Goal: Information Seeking & Learning: Learn about a topic

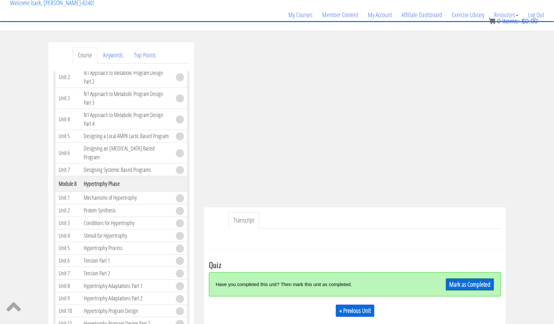
scroll to position [46, 0]
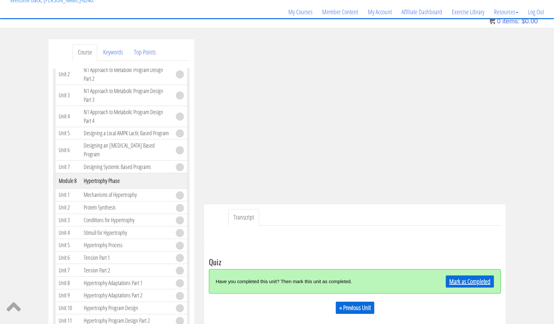
click at [467, 283] on link "Mark as Completed" at bounding box center [469, 281] width 48 height 12
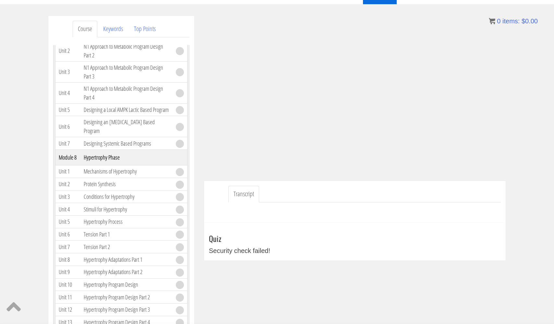
scroll to position [70, 0]
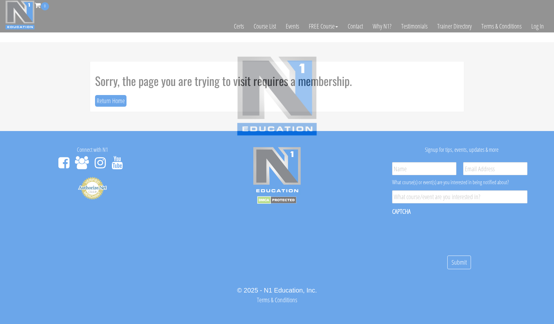
scroll to position [4, 0]
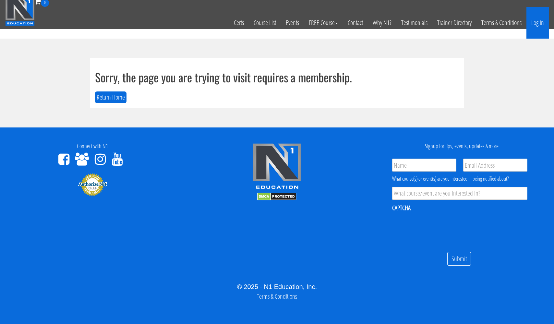
click at [534, 23] on link "Log In" at bounding box center [537, 23] width 22 height 32
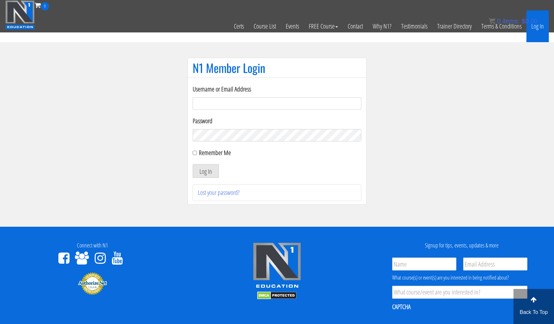
type input "usmcfit93@gmail.com"
click at [205, 171] on button "Log In" at bounding box center [206, 171] width 26 height 14
click at [208, 173] on button "Log In" at bounding box center [206, 171] width 26 height 14
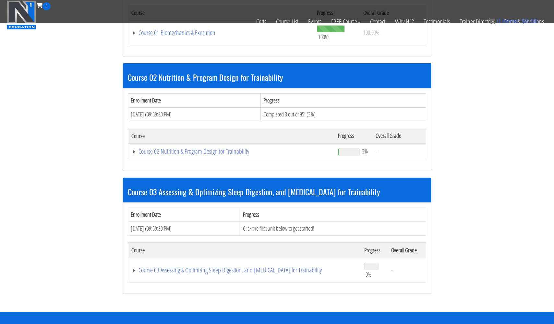
scroll to position [389, 0]
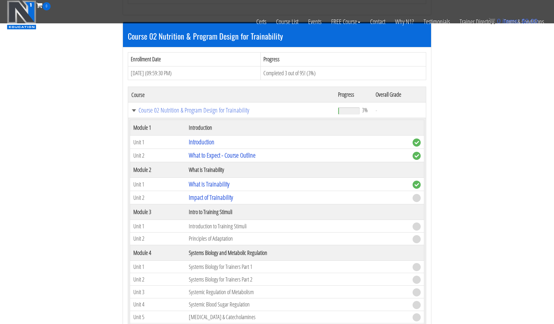
scroll to position [432, 0]
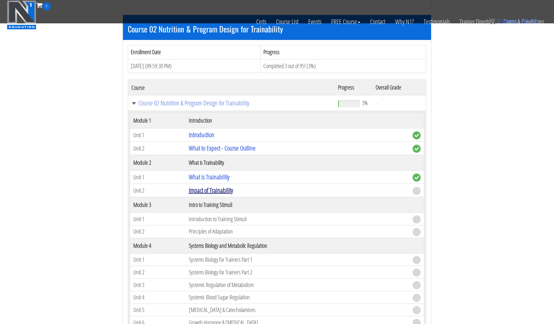
click at [220, 188] on link "Impact of Trainability" at bounding box center [211, 190] width 44 height 9
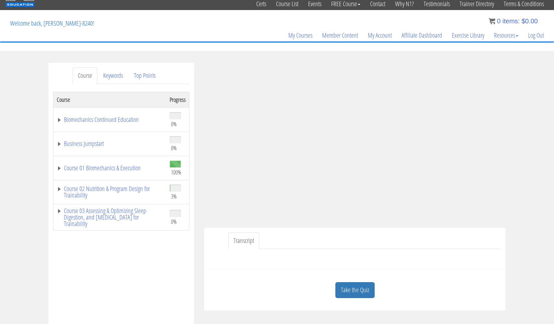
scroll to position [22, 0]
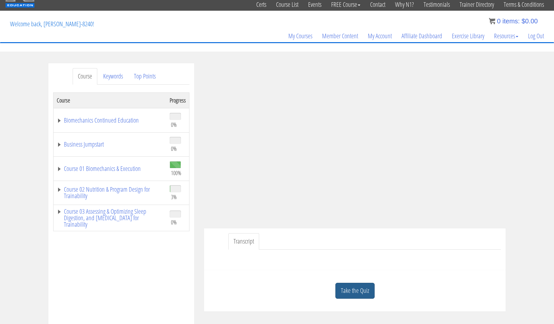
click at [353, 288] on link "Take the Quiz" at bounding box center [354, 291] width 39 height 16
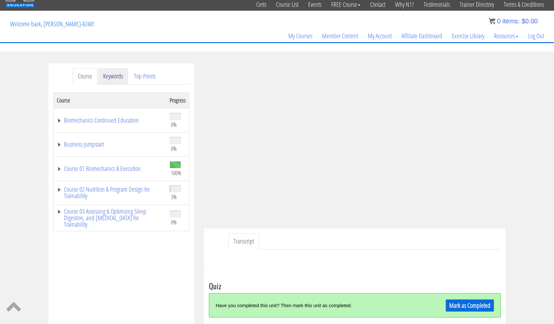
click at [115, 73] on link "Keywords" at bounding box center [113, 76] width 30 height 17
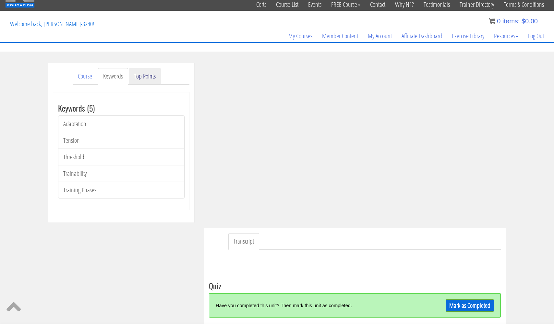
click at [149, 77] on link "Top Points" at bounding box center [145, 76] width 32 height 17
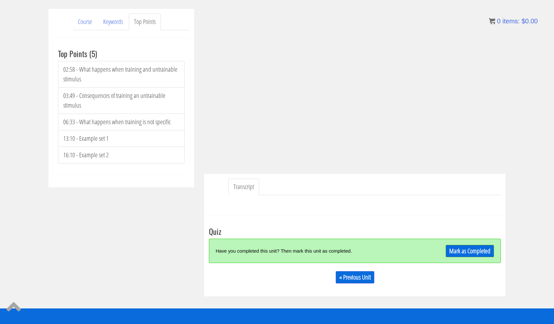
scroll to position [81, 0]
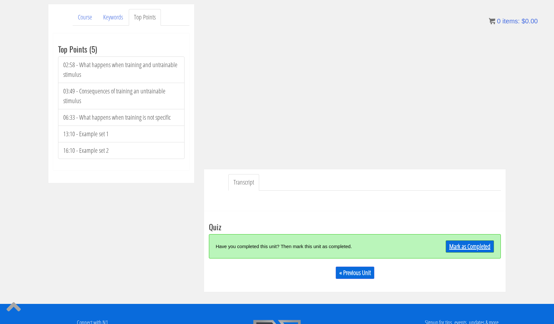
click at [457, 246] on link "Mark as Completed" at bounding box center [469, 246] width 48 height 12
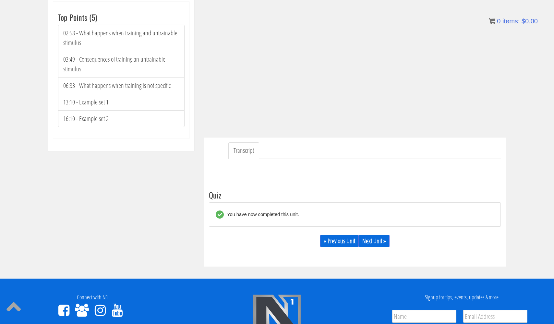
scroll to position [113, 0]
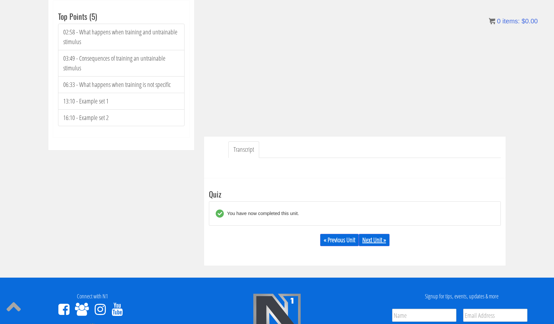
click at [375, 236] on link "Next Unit »" at bounding box center [373, 240] width 31 height 12
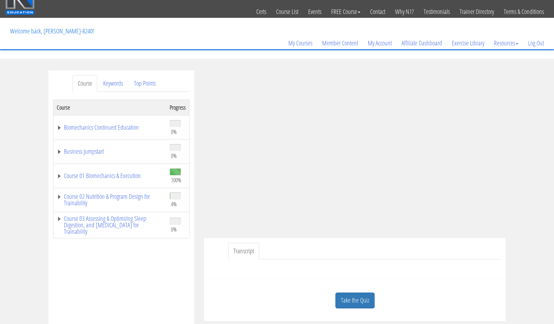
scroll to position [16, 0]
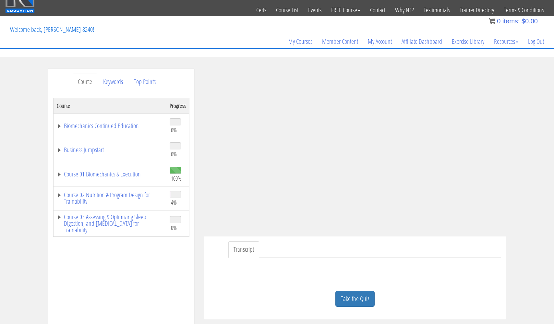
click at [357, 310] on div "Take the Quiz" at bounding box center [355, 298] width 292 height 31
click at [355, 293] on link "Take the Quiz" at bounding box center [354, 299] width 39 height 16
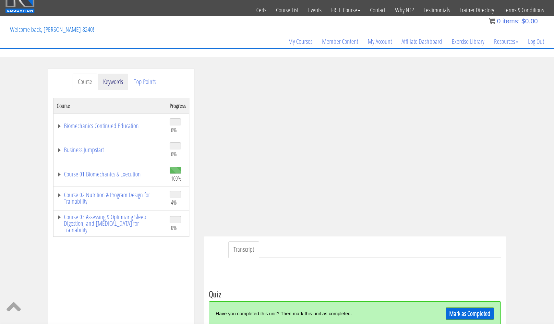
click at [110, 79] on link "Keywords" at bounding box center [113, 82] width 30 height 17
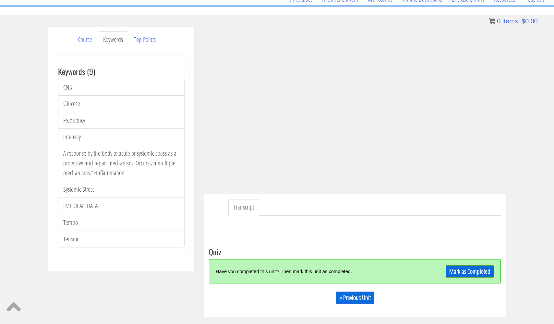
scroll to position [59, 0]
click at [142, 41] on link "Top Points" at bounding box center [145, 39] width 32 height 17
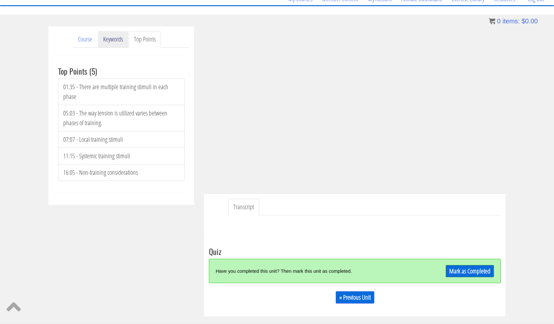
click at [112, 42] on link "Keywords" at bounding box center [113, 39] width 30 height 17
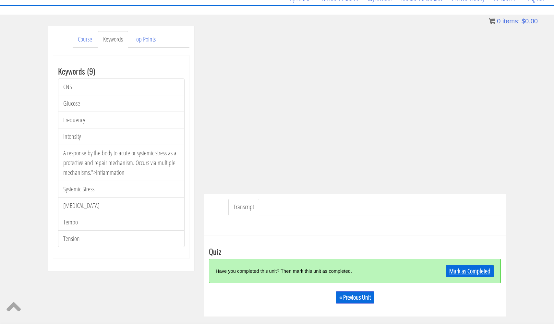
click at [457, 269] on link "Mark as Completed" at bounding box center [469, 271] width 48 height 12
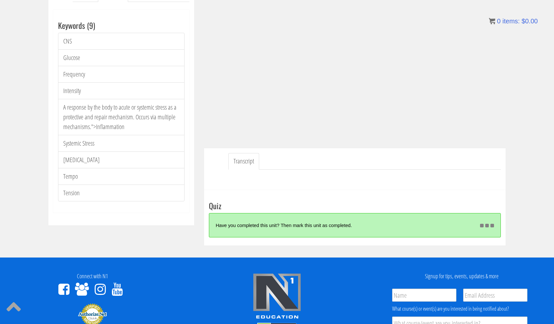
scroll to position [112, 0]
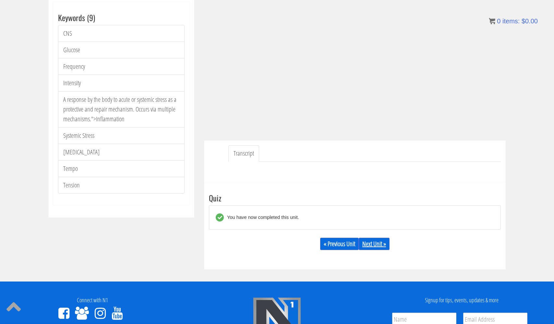
click at [372, 244] on link "Next Unit »" at bounding box center [373, 244] width 31 height 12
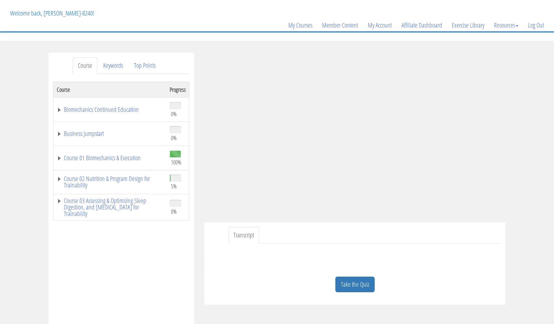
scroll to position [40, 0]
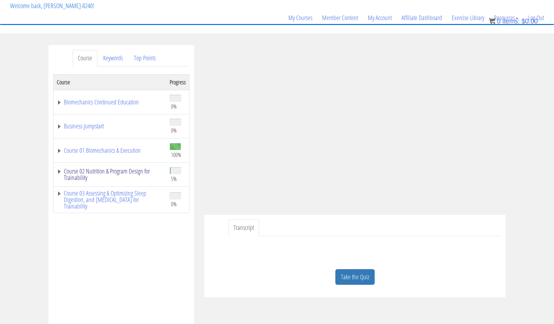
click at [92, 172] on link "Course 02 Nutrition & Program Design for Trainability" at bounding box center [110, 174] width 106 height 13
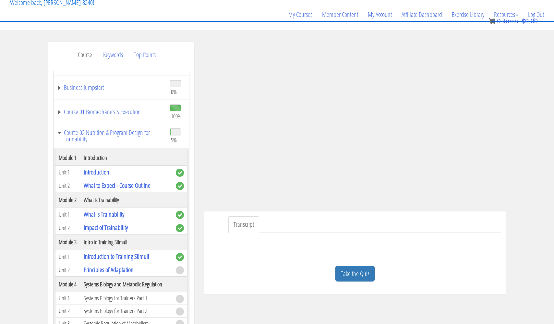
scroll to position [29, 0]
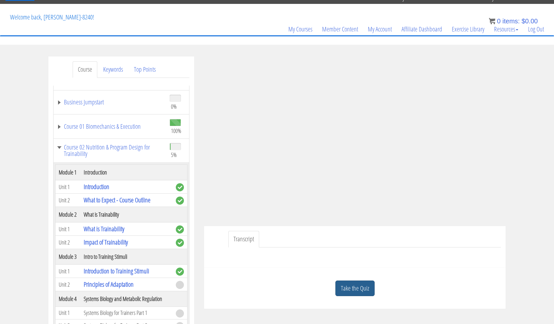
click at [353, 289] on link "Take the Quiz" at bounding box center [354, 288] width 39 height 16
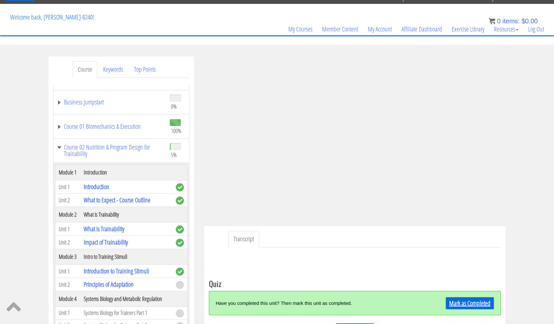
click at [459, 299] on link "Mark as Completed" at bounding box center [469, 303] width 48 height 12
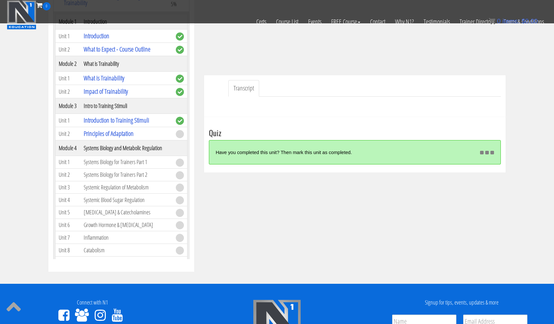
scroll to position [137, 0]
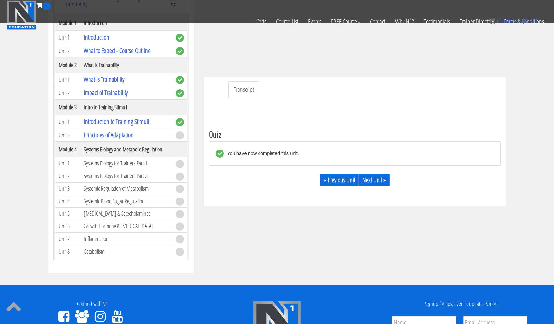
click at [377, 182] on link "Next Unit »" at bounding box center [373, 180] width 31 height 12
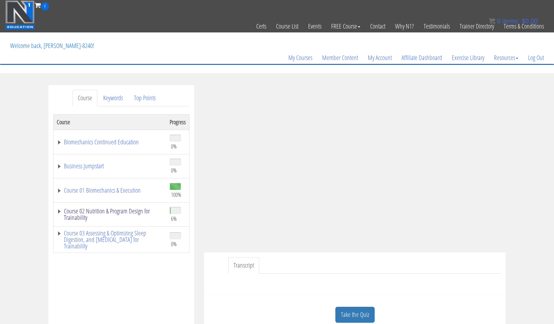
click at [133, 212] on link "Course 02 Nutrition & Program Design for Trainability" at bounding box center [110, 214] width 106 height 13
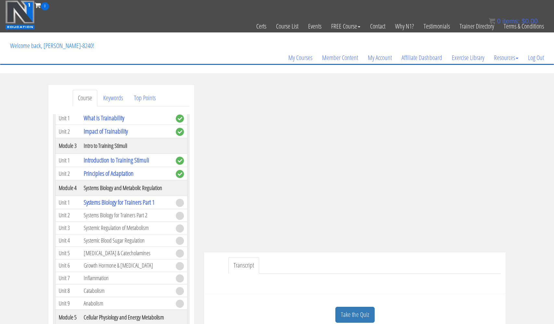
scroll to position [178, 0]
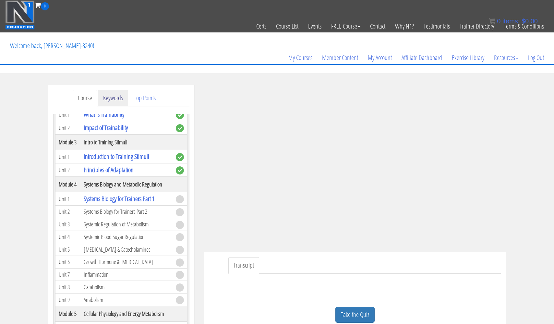
click at [111, 99] on link "Keywords" at bounding box center [113, 98] width 30 height 17
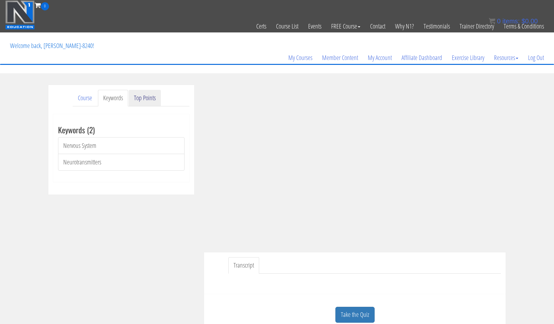
click at [146, 101] on link "Top Points" at bounding box center [145, 98] width 32 height 17
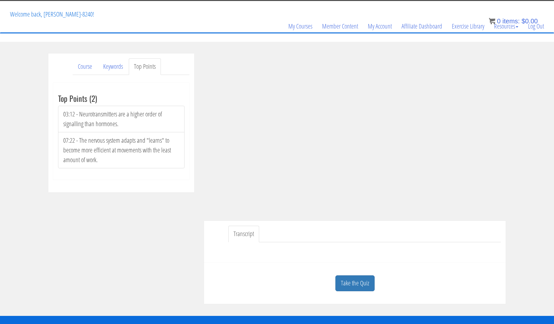
scroll to position [32, 0]
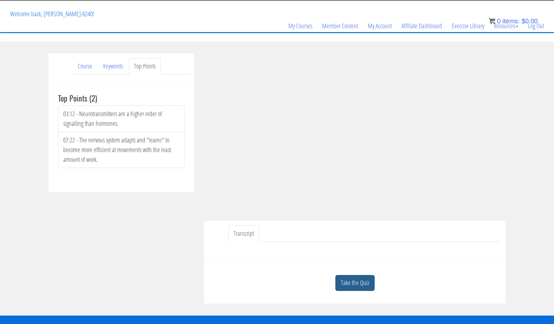
click at [350, 281] on link "Take the Quiz" at bounding box center [354, 283] width 39 height 16
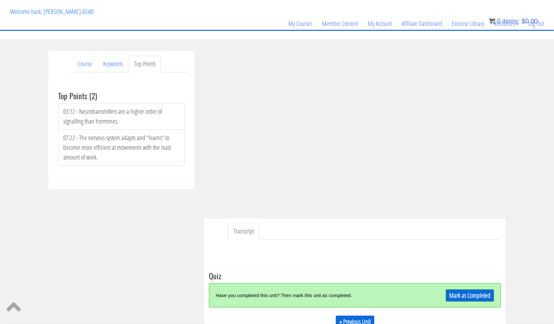
scroll to position [32, 0]
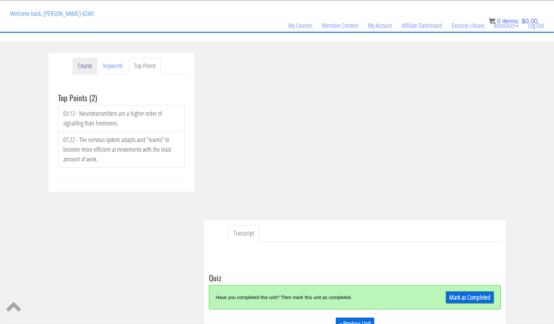
click at [78, 69] on link "Course" at bounding box center [85, 66] width 25 height 17
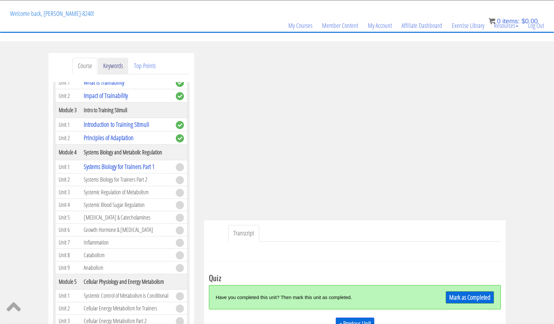
click at [108, 65] on link "Keywords" at bounding box center [113, 66] width 30 height 17
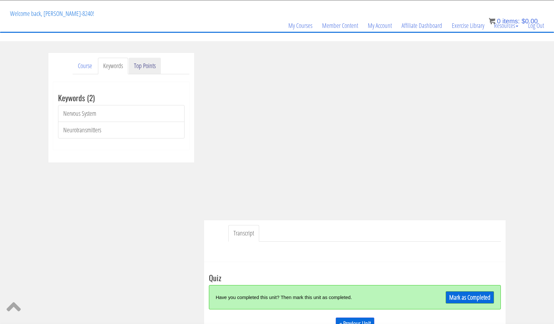
click at [144, 68] on link "Top Points" at bounding box center [145, 66] width 32 height 17
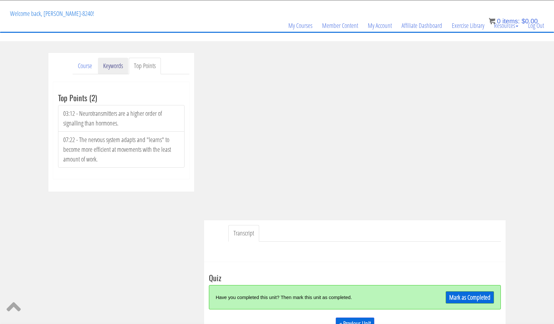
click at [119, 66] on link "Keywords" at bounding box center [113, 66] width 30 height 17
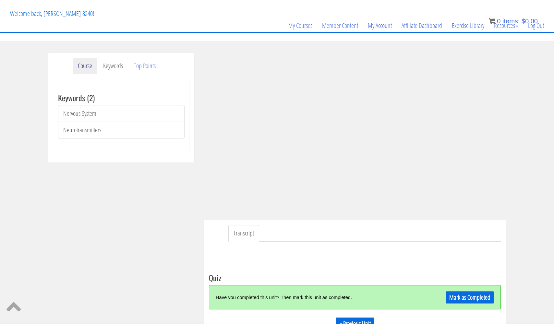
click at [85, 66] on link "Course" at bounding box center [85, 66] width 25 height 17
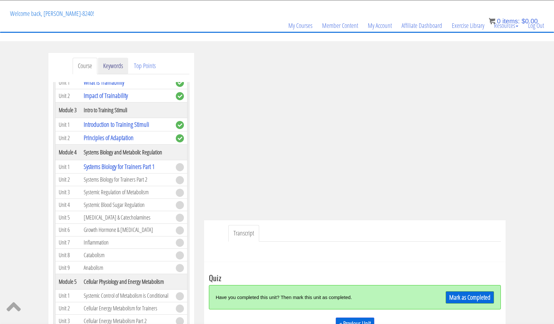
click at [110, 66] on link "Keywords" at bounding box center [113, 66] width 30 height 17
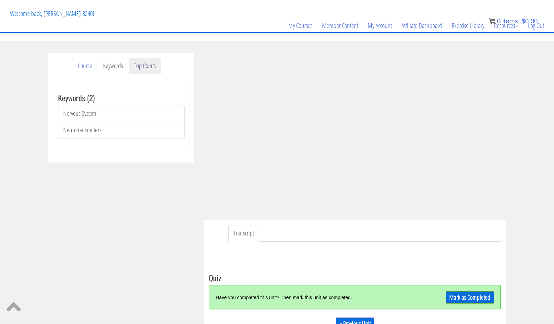
click at [146, 68] on link "Top Points" at bounding box center [145, 66] width 32 height 17
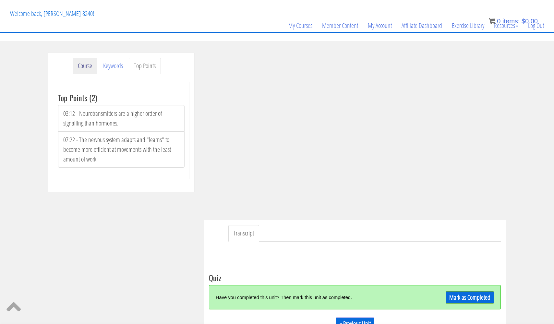
click at [85, 67] on link "Course" at bounding box center [85, 66] width 25 height 17
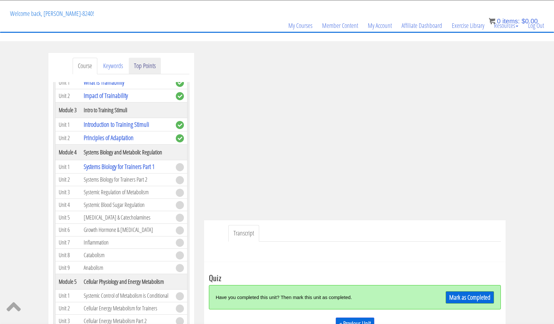
click at [151, 66] on link "Top Points" at bounding box center [145, 66] width 32 height 17
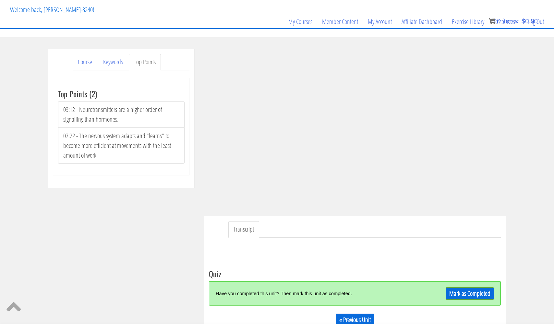
scroll to position [39, 0]
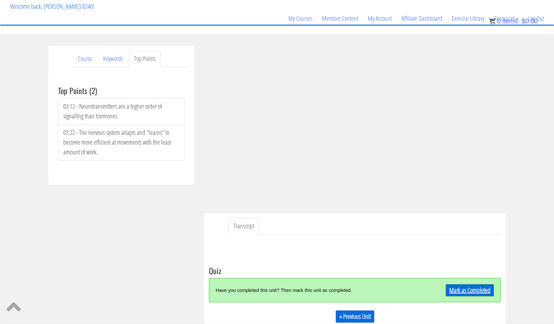
click at [467, 291] on link "Mark as Completed" at bounding box center [469, 290] width 48 height 12
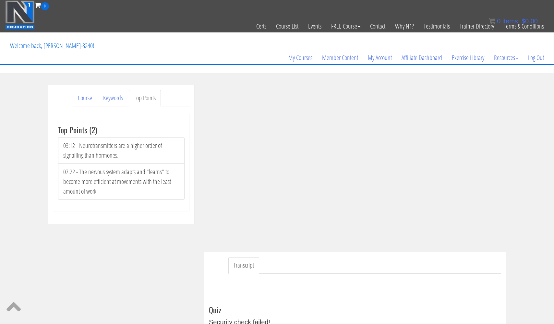
scroll to position [0, 0]
click at [84, 94] on link "Course" at bounding box center [85, 98] width 25 height 17
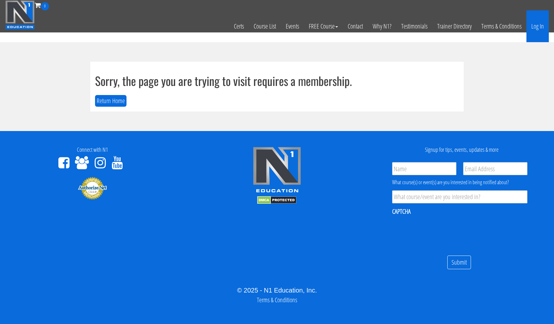
click at [533, 28] on link "Log In" at bounding box center [537, 26] width 22 height 32
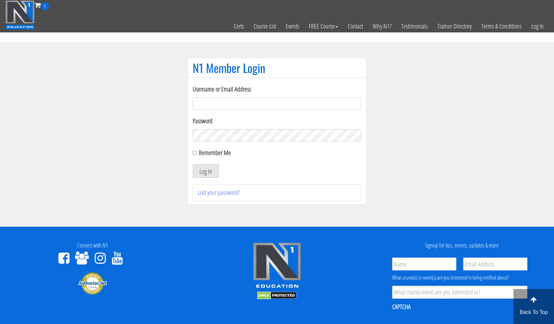
type input "[EMAIL_ADDRESS][DOMAIN_NAME]"
click at [205, 171] on button "Log In" at bounding box center [206, 171] width 26 height 14
click at [207, 171] on button "Log In" at bounding box center [206, 171] width 26 height 14
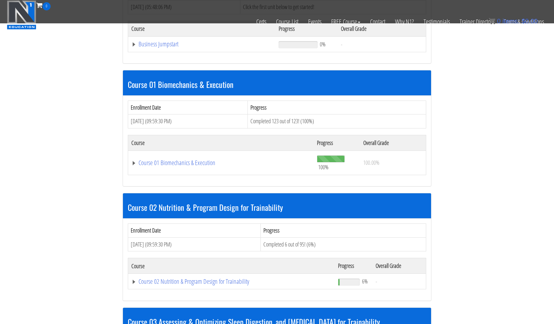
scroll to position [254, 0]
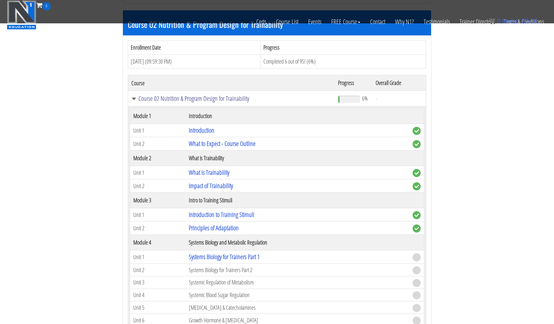
scroll to position [489, 0]
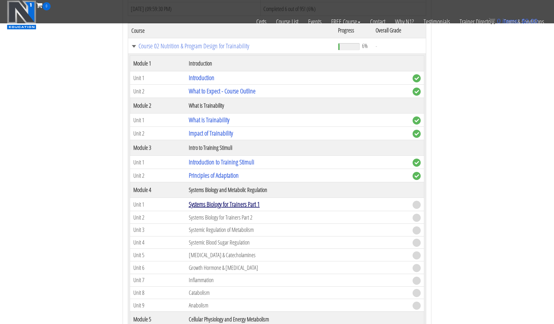
click at [204, 200] on link "Systems Biology for Trainers Part 1" at bounding box center [224, 204] width 71 height 9
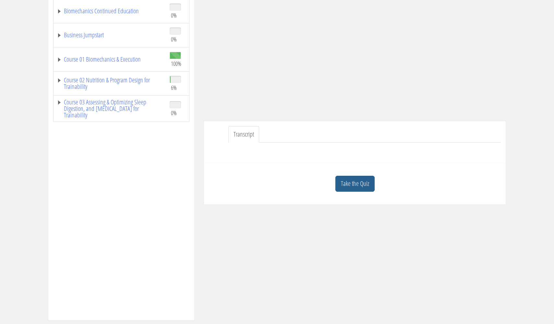
click at [356, 184] on link "Take the Quiz" at bounding box center [354, 184] width 39 height 16
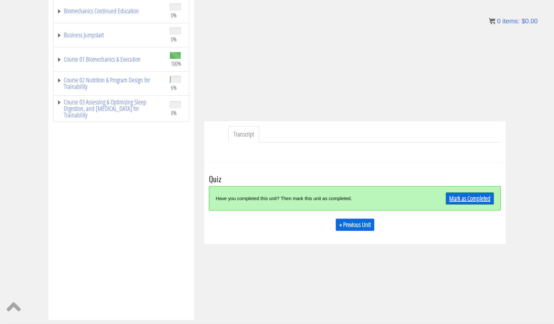
click at [470, 196] on link "Mark as Completed" at bounding box center [469, 198] width 48 height 12
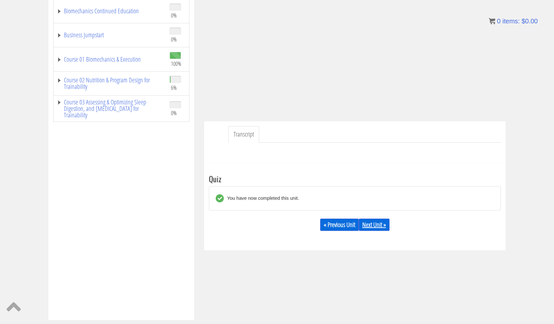
click at [375, 227] on link "Next Unit »" at bounding box center [373, 224] width 31 height 12
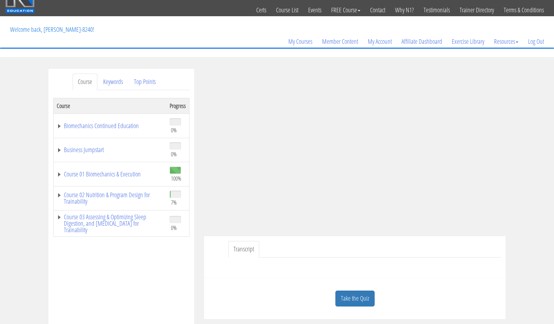
scroll to position [23, 0]
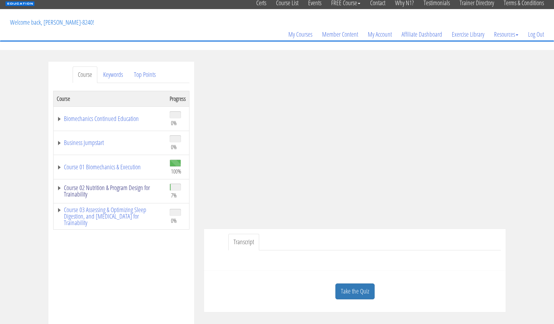
click at [125, 188] on link "Course 02 Nutrition & Program Design for Trainability" at bounding box center [110, 190] width 106 height 13
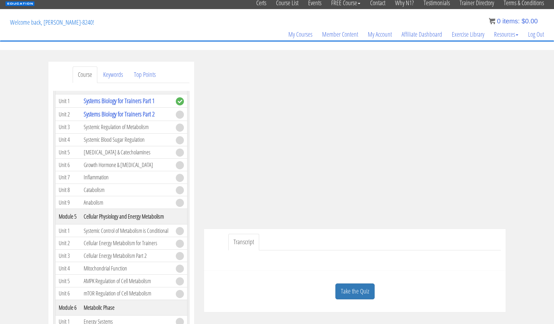
scroll to position [258, 0]
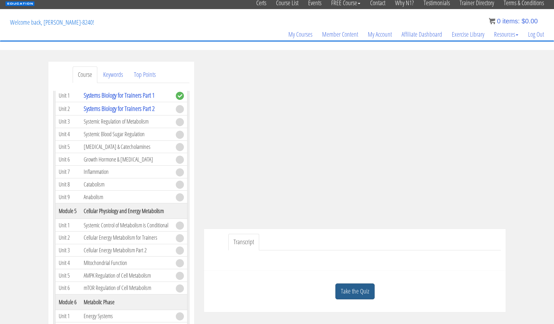
click at [345, 290] on link "Take the Quiz" at bounding box center [354, 291] width 39 height 16
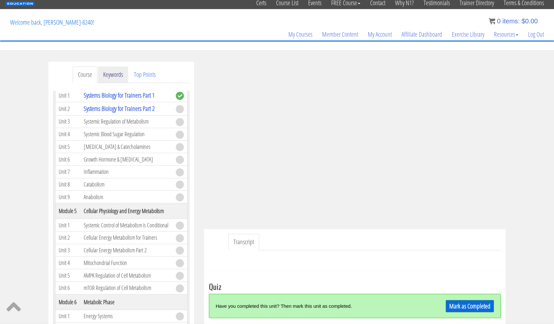
click at [112, 75] on link "Keywords" at bounding box center [113, 74] width 30 height 17
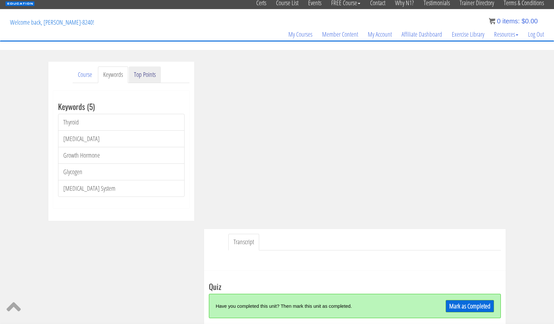
click at [142, 76] on link "Top Points" at bounding box center [145, 74] width 32 height 17
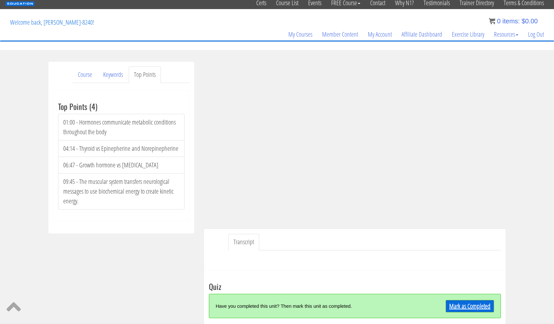
click at [477, 305] on link "Mark as Completed" at bounding box center [469, 306] width 48 height 12
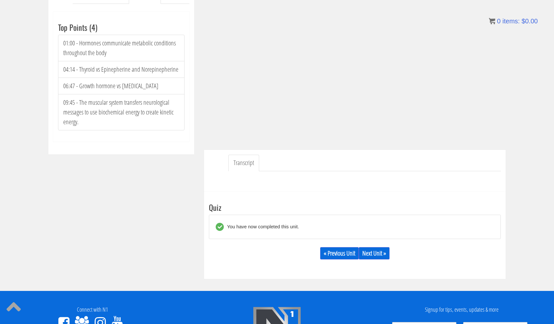
scroll to position [113, 0]
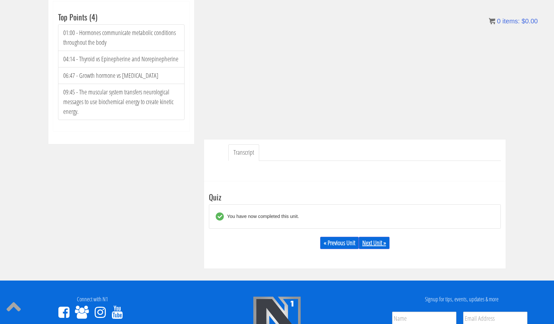
click at [374, 240] on link "Next Unit »" at bounding box center [373, 243] width 31 height 12
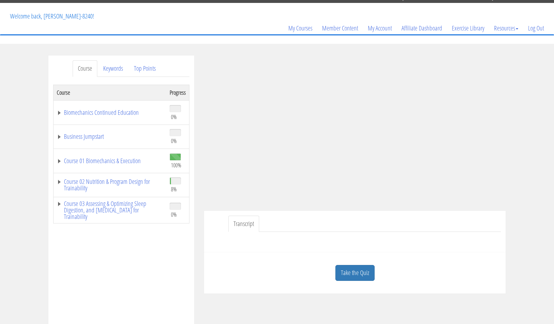
scroll to position [30, 0]
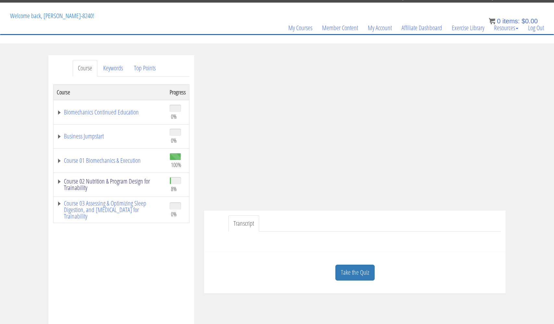
click at [132, 181] on link "Course 02 Nutrition & Program Design for Trainability" at bounding box center [110, 184] width 106 height 13
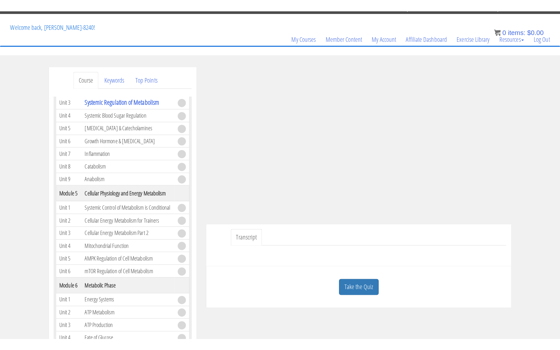
scroll to position [279, 0]
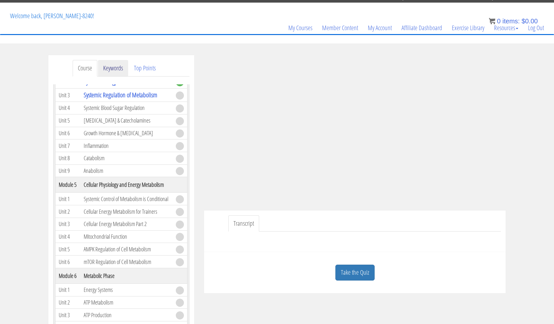
click at [114, 68] on link "Keywords" at bounding box center [113, 68] width 30 height 17
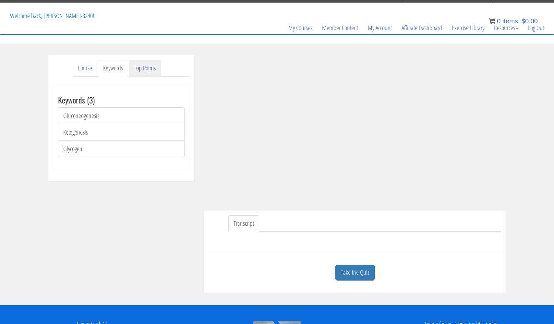
click at [147, 70] on link "Top Points" at bounding box center [145, 68] width 32 height 17
